Goal: Task Accomplishment & Management: Use online tool/utility

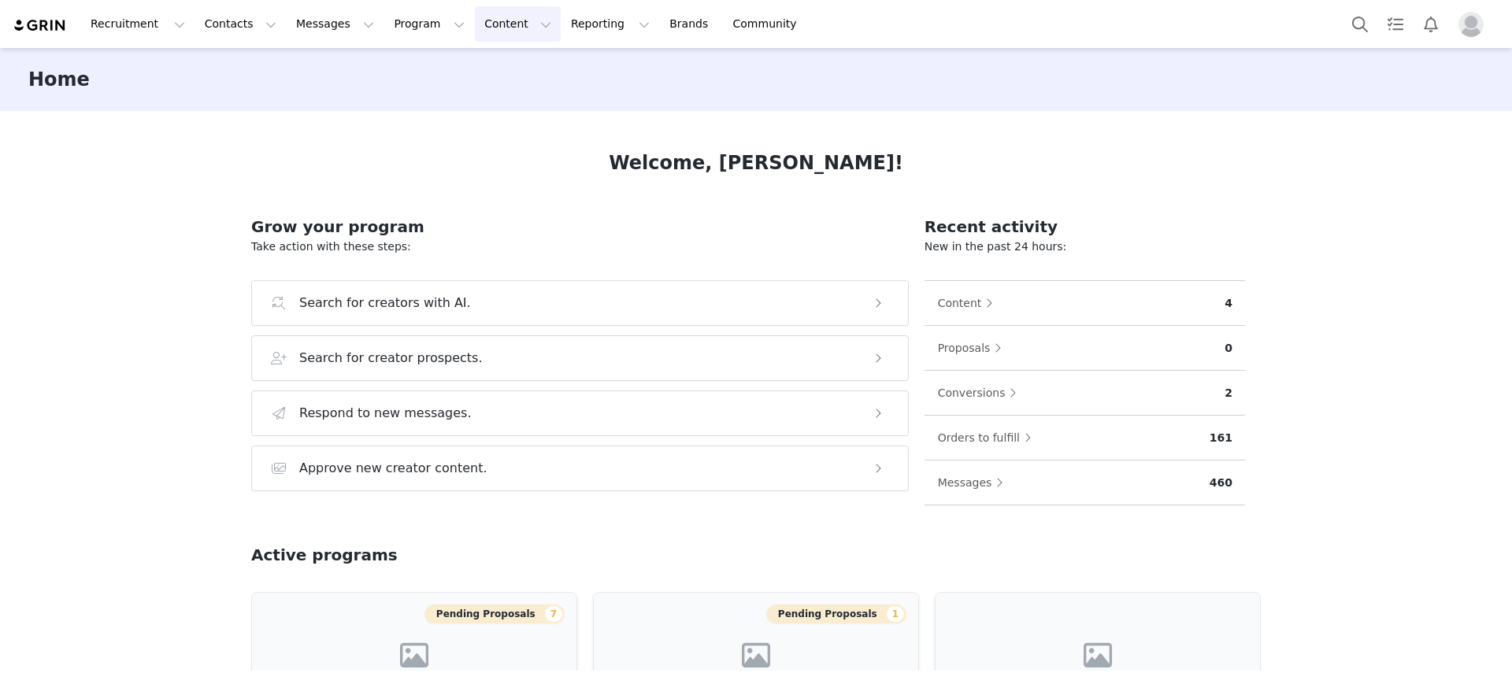
click at [475, 19] on button "Content Content" at bounding box center [518, 23] width 86 height 35
click at [389, 13] on button "Program Program" at bounding box center [429, 23] width 90 height 35
click at [398, 68] on p "Activations" at bounding box center [402, 69] width 61 height 17
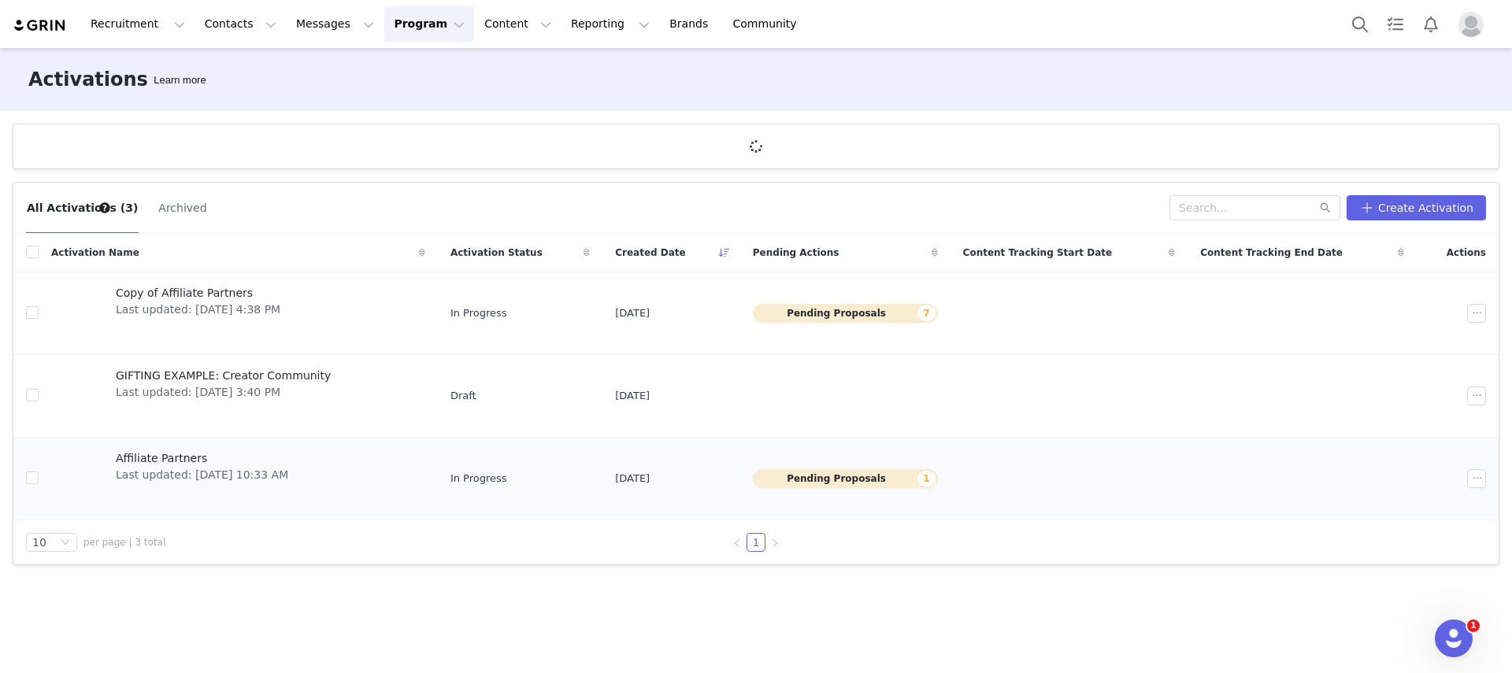
click at [156, 468] on span "Last updated: [DATE] 10:33 AM" at bounding box center [202, 475] width 172 height 17
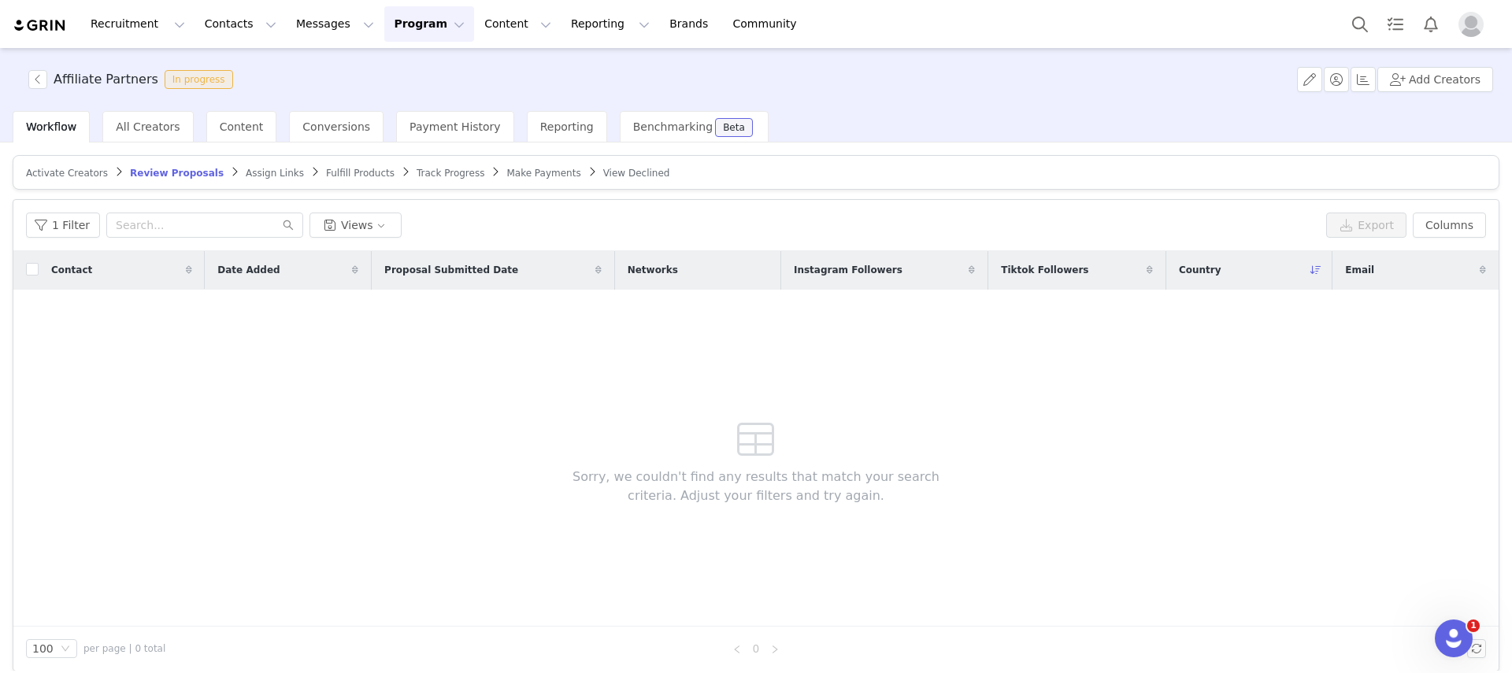
click at [78, 178] on span "Activate Creators" at bounding box center [67, 173] width 82 height 11
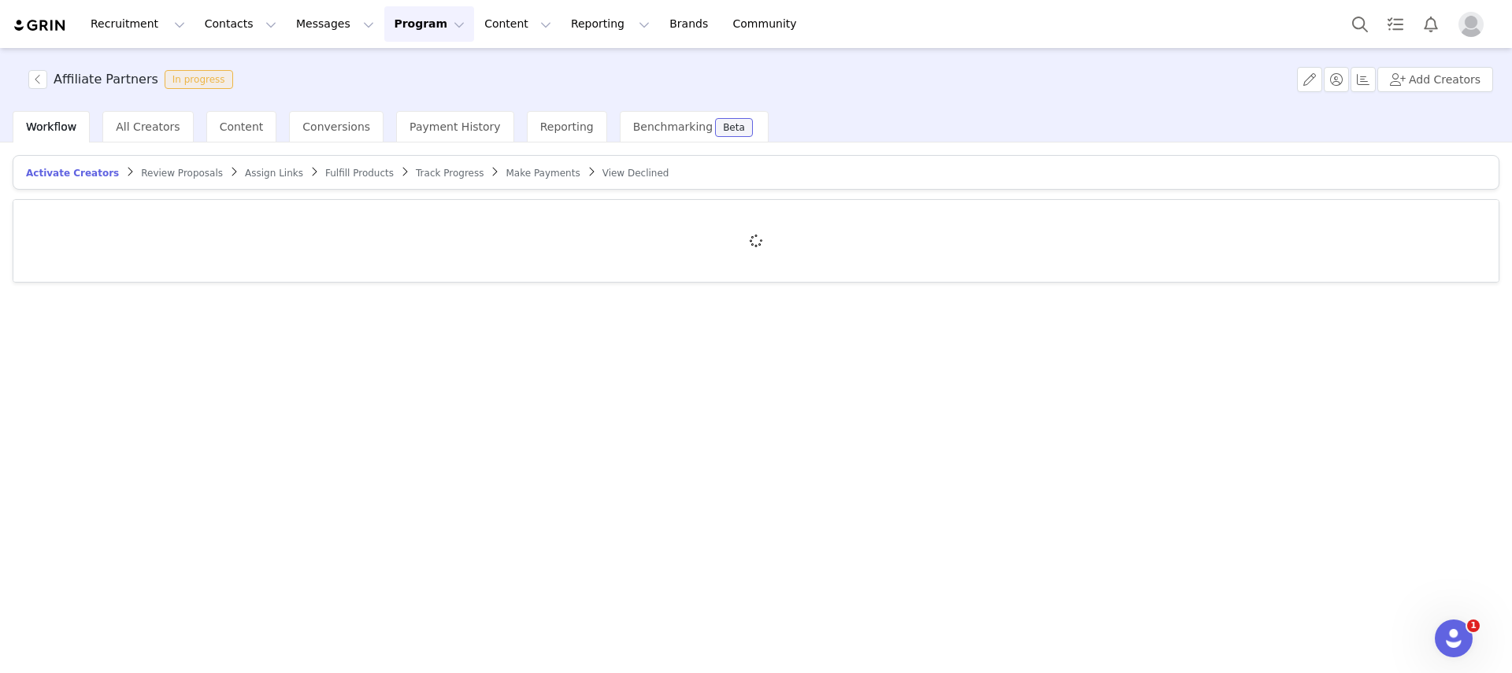
click at [245, 172] on span "Assign Links" at bounding box center [274, 173] width 58 height 11
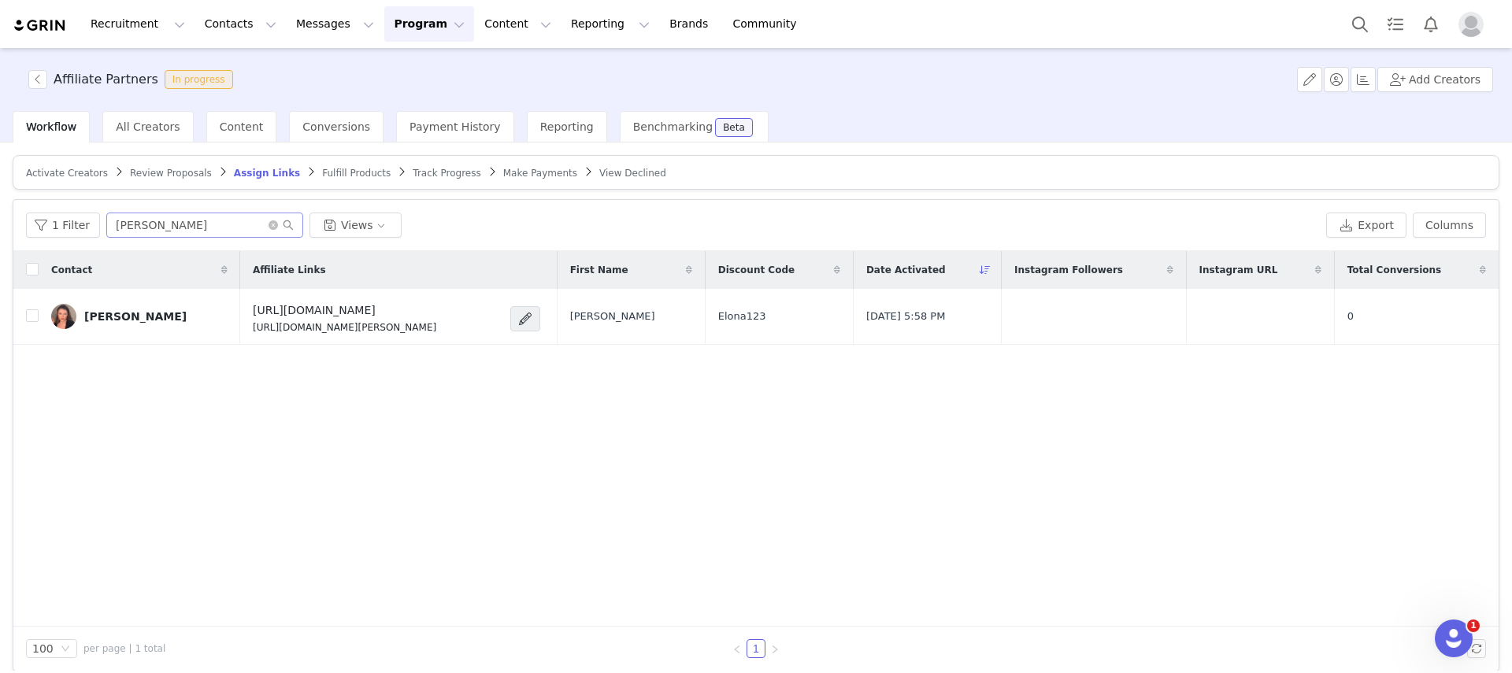
click at [269, 230] on span at bounding box center [280, 225] width 25 height 11
click at [270, 227] on icon "icon: close-circle" at bounding box center [272, 224] width 9 height 9
